Goal: Transaction & Acquisition: Download file/media

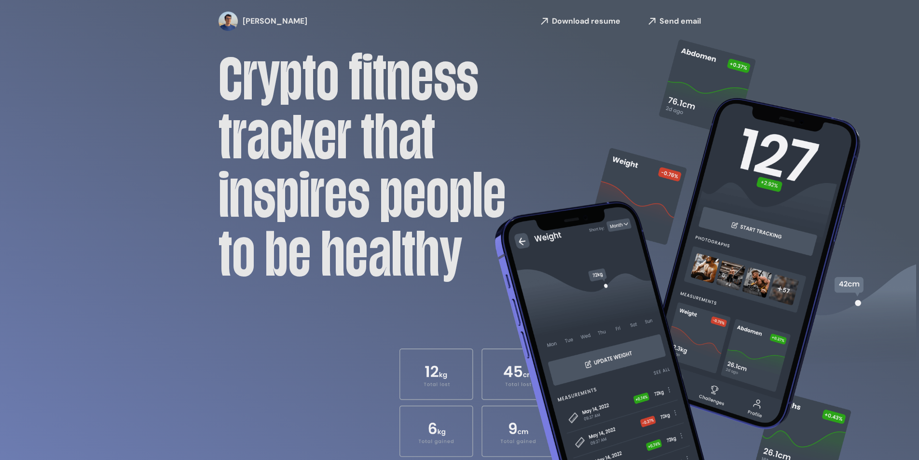
click at [271, 17] on link "[PERSON_NAME]" at bounding box center [256, 21] width 77 height 19
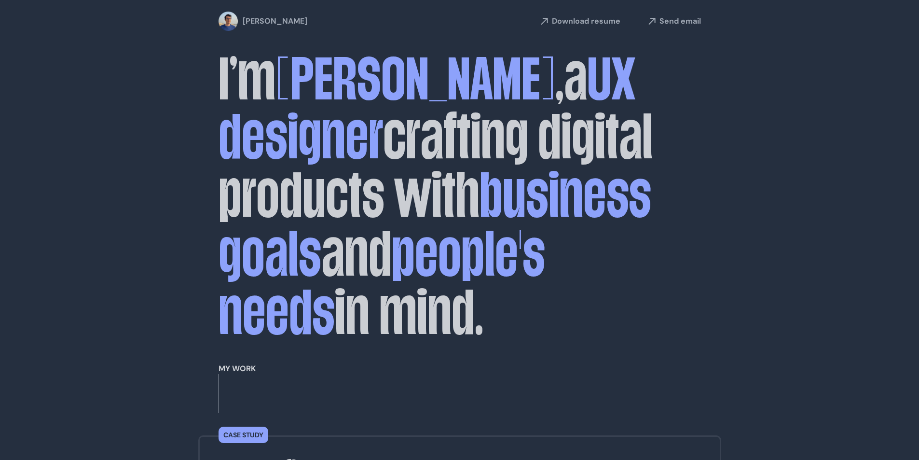
click at [567, 20] on link "Download resume" at bounding box center [578, 21] width 83 height 14
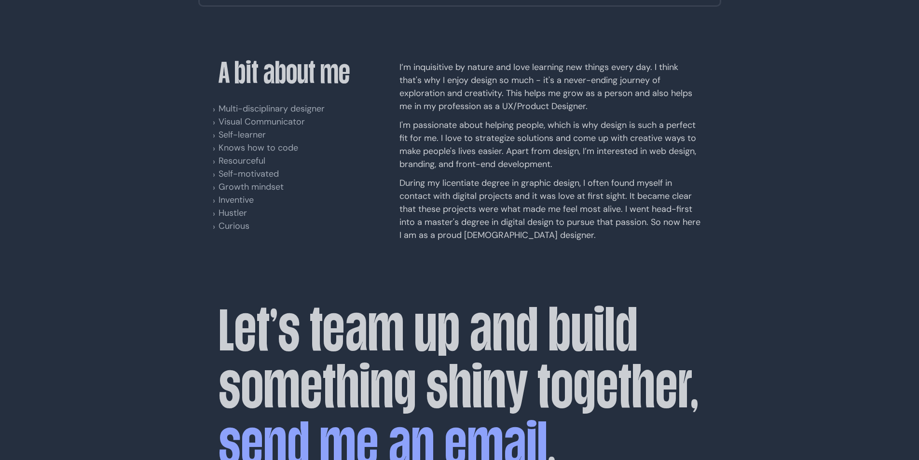
scroll to position [1308, 0]
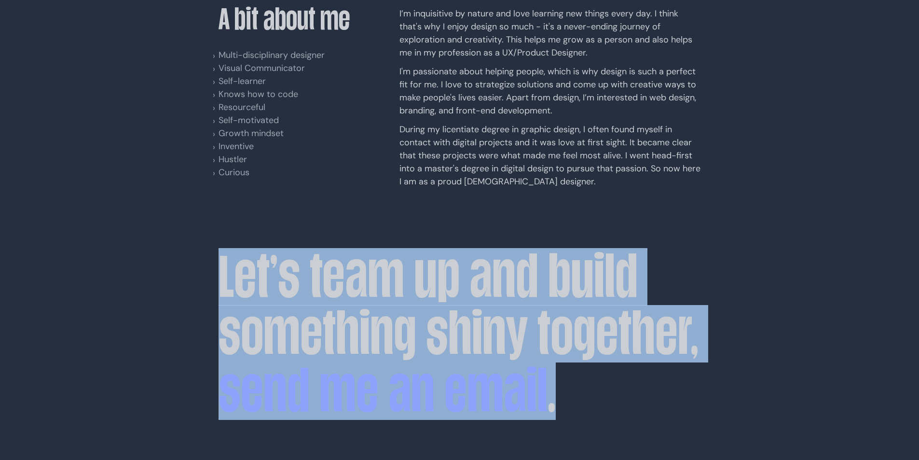
drag, startPoint x: 208, startPoint y: 206, endPoint x: 585, endPoint y: 338, distance: 398.9
click at [624, 331] on h2 "Let’s team up and build something shiny together, send me an email ." at bounding box center [459, 334] width 482 height 172
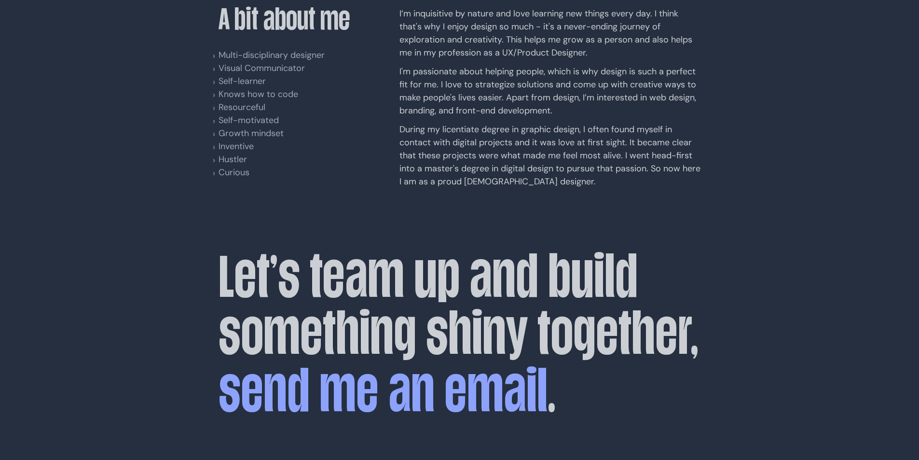
click at [453, 361] on footer "Let’s team up and build something shiny together, send me an email . Copyright …" at bounding box center [459, 378] width 482 height 260
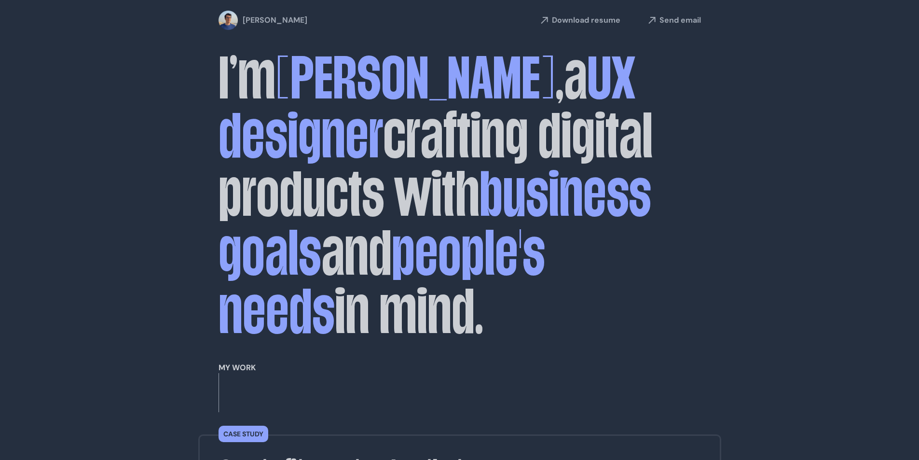
scroll to position [0, 0]
